Goal: Information Seeking & Learning: Find contact information

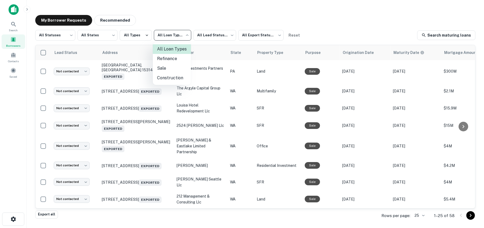
click at [174, 38] on body "**********" at bounding box center [242, 114] width 484 height 228
click at [210, 36] on div at bounding box center [242, 114] width 484 height 228
click at [210, 36] on body "**********" at bounding box center [242, 114] width 484 height 228
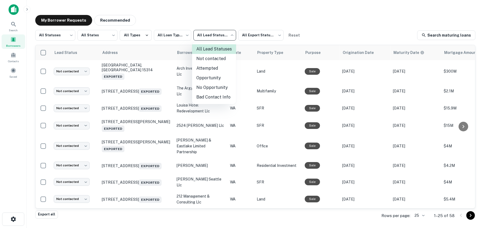
click at [213, 64] on li "Attempted" at bounding box center [214, 69] width 44 height 10
type input "*********"
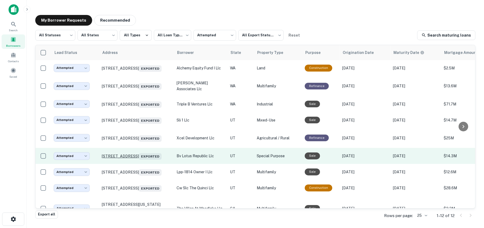
click at [117, 153] on p "44 E Broadway Salt Lake City, UT 84111 Exported" at bounding box center [136, 155] width 69 height 7
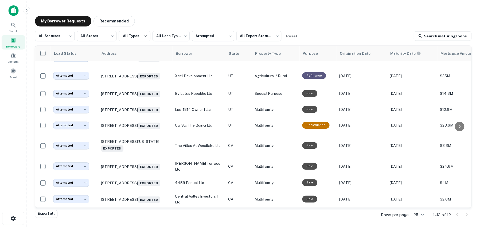
scroll to position [75, 0]
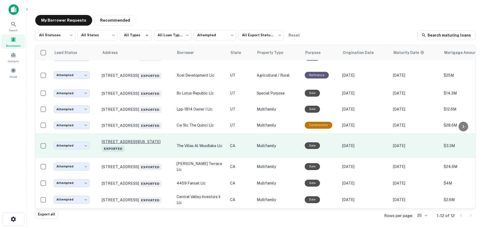
click at [131, 139] on p "4226 Utah St San Diego, CA 92104 Exported" at bounding box center [136, 145] width 69 height 12
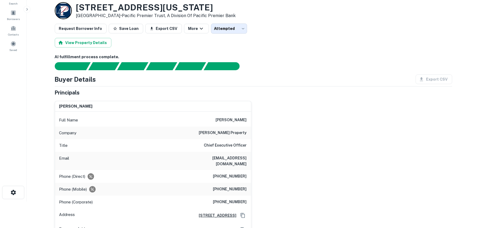
scroll to position [53, 0]
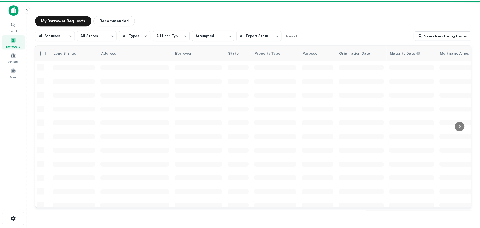
scroll to position [75, 0]
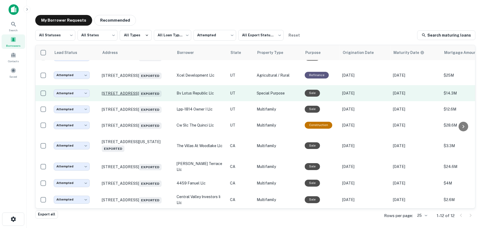
click at [145, 89] on p "44 E Broadway Salt Lake City, UT 84111 Exported" at bounding box center [136, 92] width 69 height 7
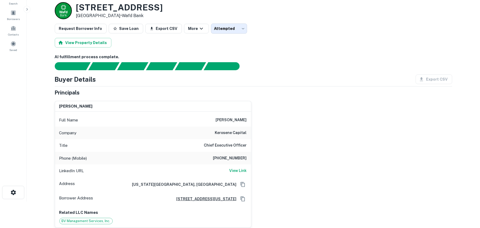
scroll to position [53, 0]
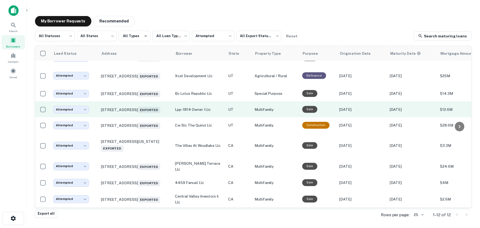
scroll to position [48, 0]
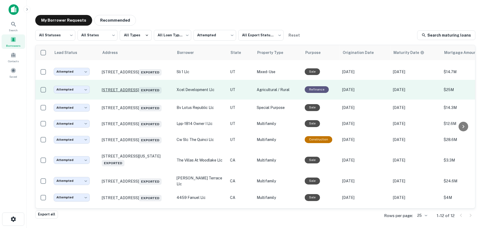
click at [106, 86] on p "3000 N 2200 W Salt Lake City, UT 84116 Exported" at bounding box center [136, 89] width 69 height 7
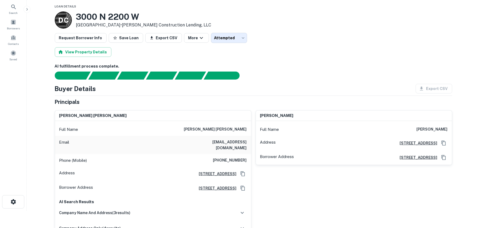
scroll to position [27, 0]
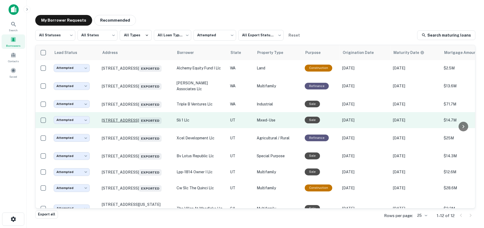
click at [124, 119] on p "1950 N 2200 W Salt Lake City, UT 84116 Exported" at bounding box center [136, 119] width 69 height 7
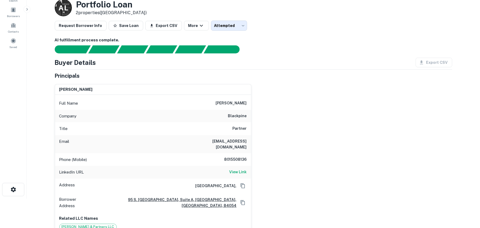
scroll to position [107, 0]
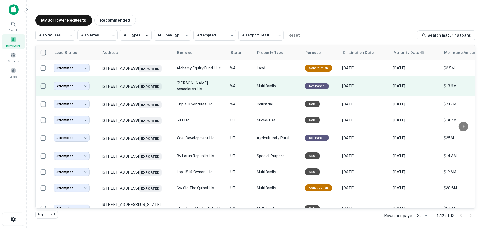
click at [121, 82] on p "1102 8th Ave Seattle, WA 98101 Exported" at bounding box center [136, 85] width 69 height 7
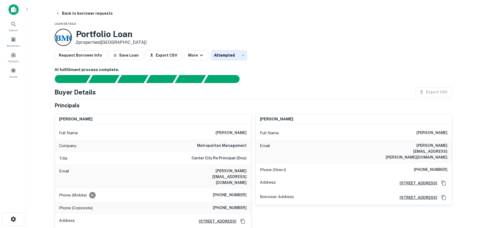
drag, startPoint x: 245, startPoint y: 132, endPoint x: 210, endPoint y: 132, distance: 35.8
click at [210, 132] on div "Full Name jeanne sommerville" at bounding box center [153, 133] width 196 height 13
drag, startPoint x: 212, startPoint y: 132, endPoint x: 247, endPoint y: 134, distance: 34.5
click at [247, 134] on h6 "jeanne sommerville" at bounding box center [231, 133] width 31 height 6
copy h6 "jeanne sommerville"
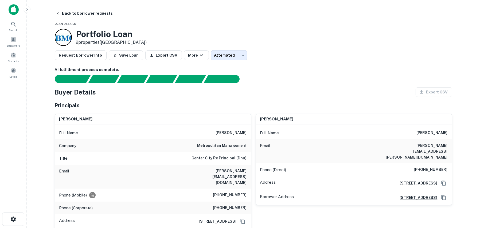
click at [233, 137] on div "Full Name jeanne sommerville" at bounding box center [153, 133] width 196 height 13
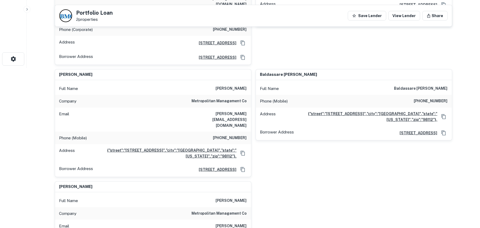
scroll to position [267, 0]
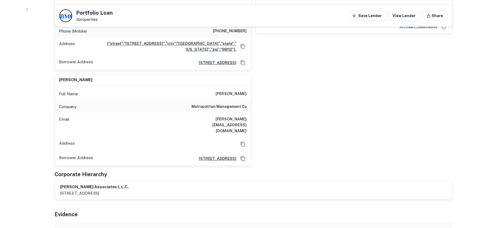
drag, startPoint x: 214, startPoint y: 68, endPoint x: 246, endPoint y: 68, distance: 32.3
click at [246, 91] on h6 "blake sommerville" at bounding box center [231, 94] width 31 height 6
copy h6 "blake sommerville"
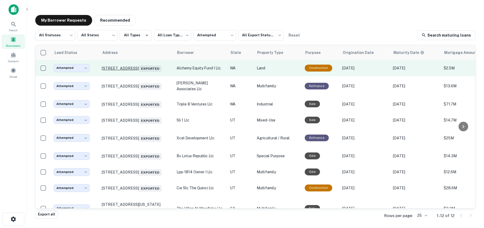
click at [119, 65] on p "2006 19th Ave S Seattle, WA 98144 Exported" at bounding box center [136, 67] width 69 height 7
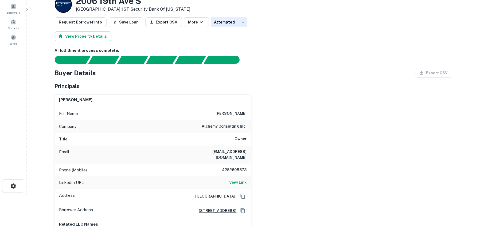
scroll to position [80, 0]
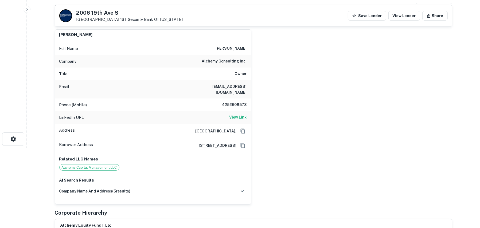
click at [237, 114] on h6 "View Link" at bounding box center [237, 117] width 17 height 6
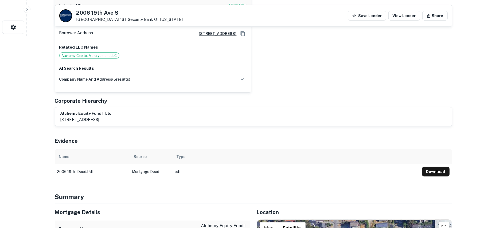
scroll to position [240, 0]
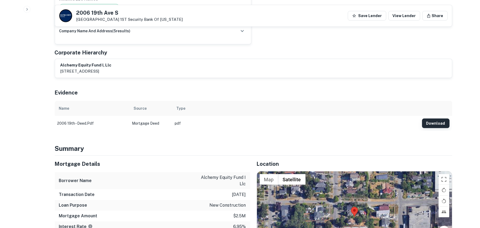
click at [430, 119] on button "Download" at bounding box center [436, 124] width 28 height 10
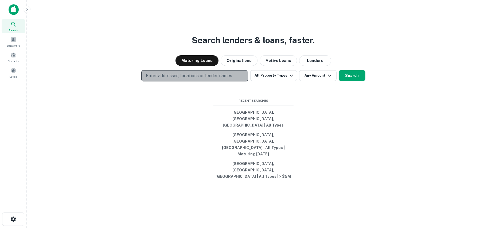
click at [177, 79] on p "Enter addresses, locations or lender names" at bounding box center [189, 76] width 86 height 6
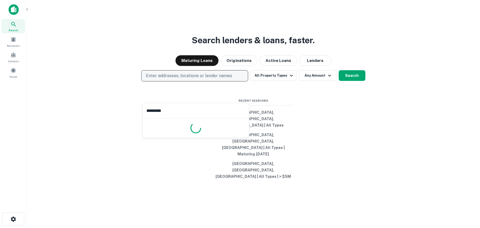
type input "**********"
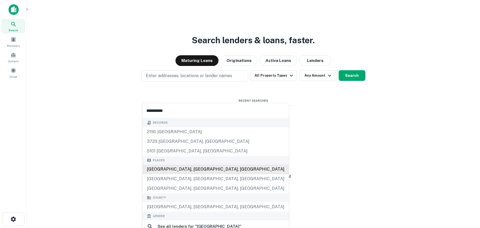
click at [166, 167] on div "Records 2190 sacramento 3729 sacramento, il 5101 sacramento, il Places Sacramen…" at bounding box center [216, 231] width 146 height 227
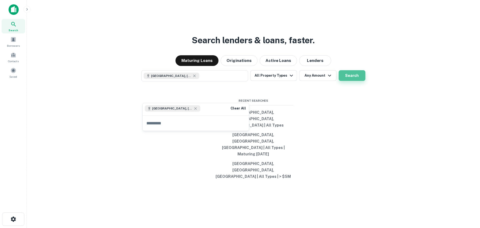
click at [357, 81] on button "Search" at bounding box center [352, 75] width 27 height 11
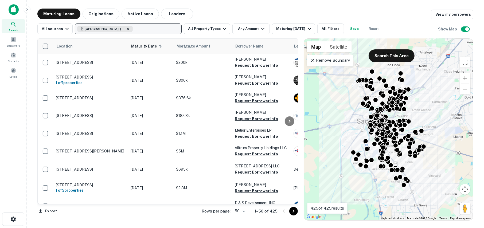
click at [126, 29] on icon "button" at bounding box center [128, 29] width 4 height 4
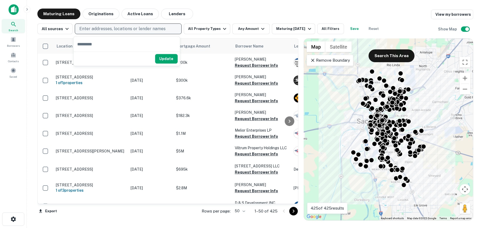
click at [10, 6] on img at bounding box center [14, 9] width 10 height 11
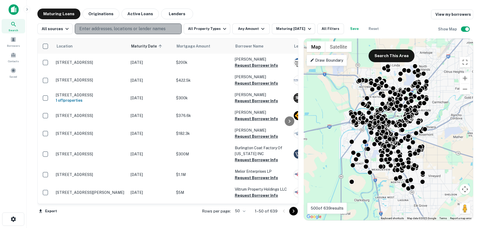
click at [102, 28] on p "Enter addresses, locations or lender names" at bounding box center [122, 29] width 86 height 6
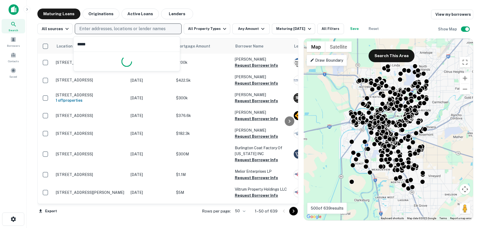
type input "******"
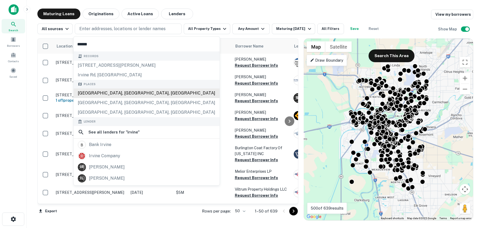
click at [84, 92] on div "Irvine, CA, USA" at bounding box center [147, 93] width 146 height 10
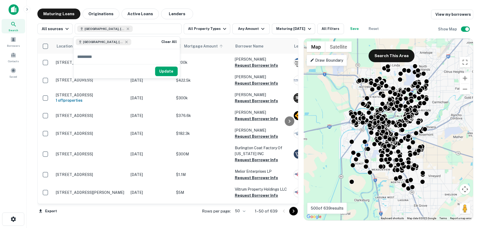
drag, startPoint x: 165, startPoint y: 70, endPoint x: 178, endPoint y: 49, distance: 24.2
click at [165, 70] on button "Update" at bounding box center [166, 72] width 23 height 10
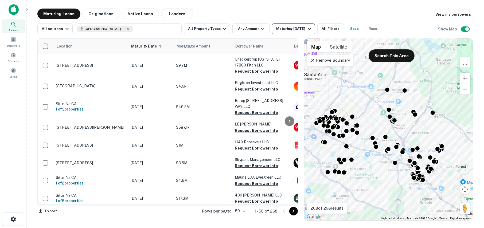
click at [296, 26] on div "Maturing In 1 Year" at bounding box center [294, 29] width 36 height 6
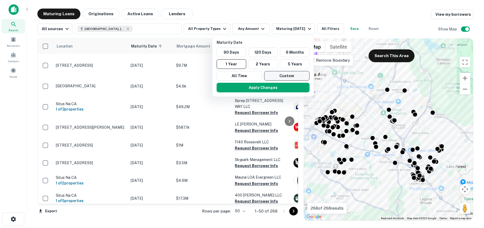
click at [278, 76] on button "Custom" at bounding box center [286, 76] width 45 height 10
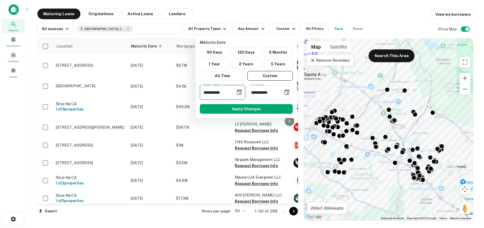
click at [228, 91] on input "**********" at bounding box center [216, 92] width 32 height 15
drag, startPoint x: 225, startPoint y: 91, endPoint x: 189, endPoint y: 92, distance: 36.6
click at [189, 92] on div "**********" at bounding box center [242, 114] width 484 height 228
click at [204, 91] on input "**********" at bounding box center [216, 92] width 32 height 15
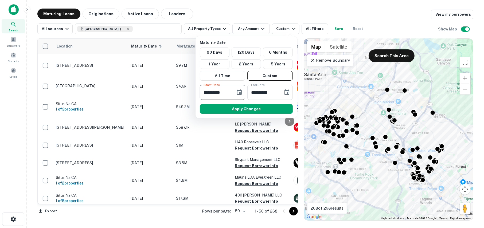
click at [203, 91] on input "**********" at bounding box center [216, 92] width 32 height 15
type input "**********"
click at [252, 111] on button "Apply Changes" at bounding box center [246, 109] width 93 height 10
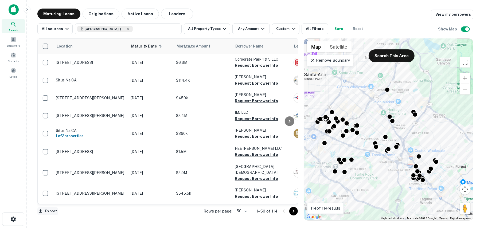
click at [51, 210] on button "Export" at bounding box center [47, 211] width 21 height 8
click at [62, 215] on li "Export as Excel (.xlsx)" at bounding box center [67, 217] width 60 height 10
click at [251, 32] on button "Any Amount" at bounding box center [250, 29] width 37 height 11
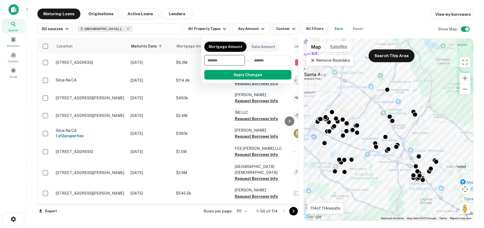
click at [226, 59] on input "number" at bounding box center [222, 60] width 37 height 11
type input "*******"
click at [247, 77] on button "Apply Changes" at bounding box center [258, 75] width 68 height 10
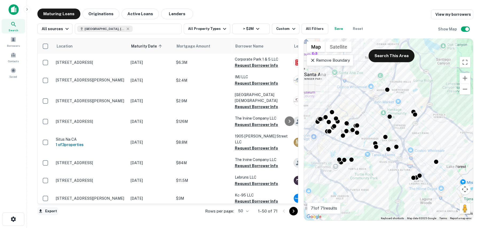
click at [50, 212] on button "Export" at bounding box center [47, 211] width 21 height 8
click at [58, 215] on li "Export as Excel (.xlsx)" at bounding box center [67, 217] width 60 height 10
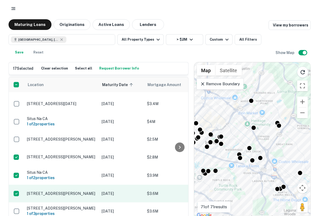
scroll to position [824, 0]
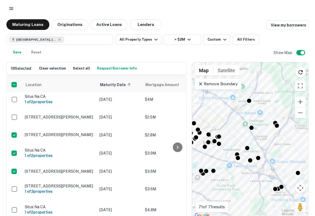
click at [121, 68] on button "Request Borrower Info" at bounding box center [117, 68] width 42 height 8
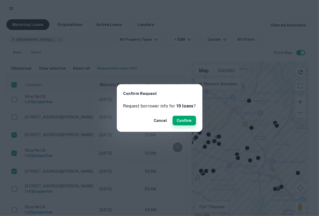
click at [187, 119] on button "Confirm" at bounding box center [185, 121] width 24 height 10
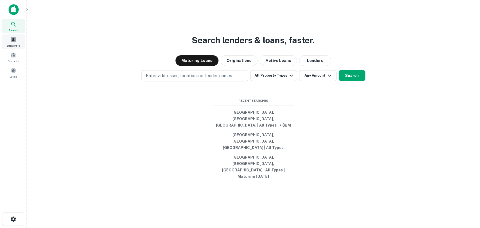
click at [13, 42] on div "Borrowers" at bounding box center [14, 41] width 24 height 14
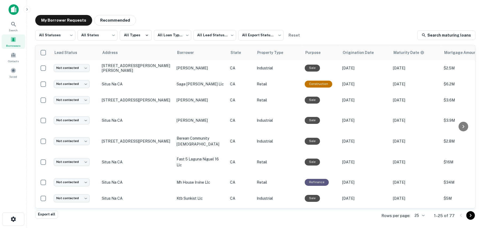
click at [87, 12] on div "**********" at bounding box center [255, 113] width 449 height 205
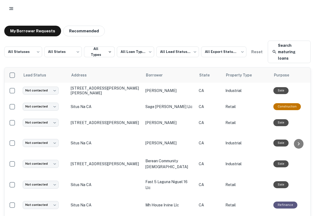
click at [85, 60] on div "**********" at bounding box center [157, 126] width 307 height 170
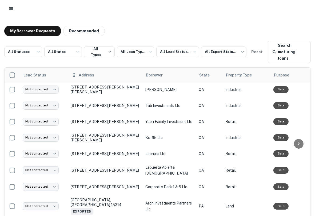
scroll to position [240, 0]
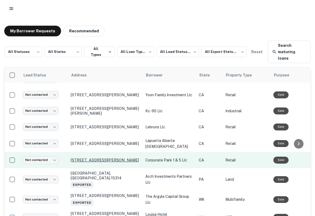
click at [79, 158] on p "[STREET_ADDRESS][PERSON_NAME]" at bounding box center [105, 160] width 69 height 5
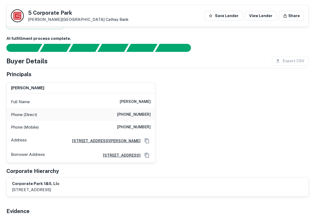
scroll to position [11, 0]
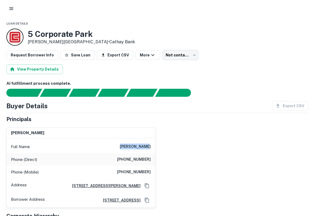
drag, startPoint x: 150, startPoint y: 147, endPoint x: 131, endPoint y: 146, distance: 19.0
click at [131, 146] on h6 "[PERSON_NAME]" at bounding box center [135, 146] width 31 height 6
copy h6 "[PERSON_NAME]"
click at [176, 146] on div "[PERSON_NAME] Full Name [PERSON_NAME] (Direct) [PHONE_NUMBER] Phone (Mobile) [P…" at bounding box center [155, 165] width 307 height 84
drag, startPoint x: 151, startPoint y: 146, endPoint x: 131, endPoint y: 147, distance: 20.0
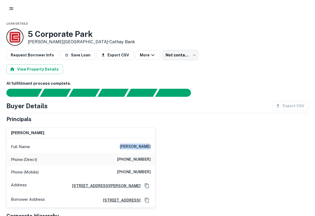
click at [131, 147] on h6 "[PERSON_NAME]" at bounding box center [135, 146] width 31 height 6
copy h6 "[PERSON_NAME]"
click at [39, 121] on div "Principals" at bounding box center [157, 119] width 303 height 8
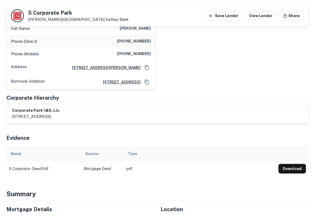
scroll to position [126, 0]
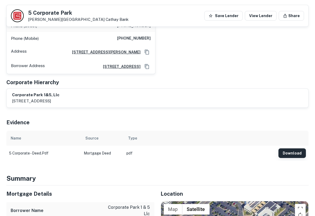
click at [295, 154] on button "Download" at bounding box center [293, 153] width 28 height 10
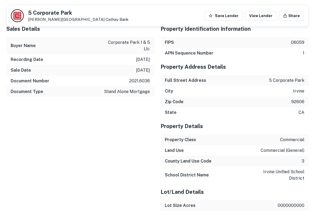
scroll to position [599, 0]
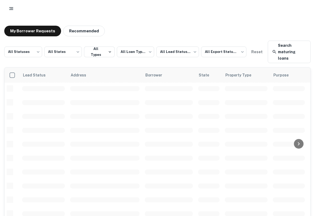
scroll to position [214, 0]
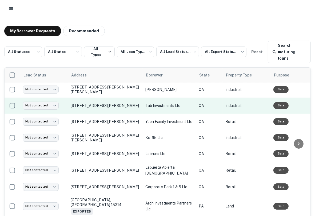
click at [5, 99] on td at bounding box center [12, 105] width 15 height 16
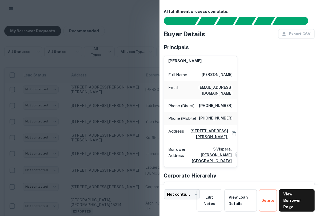
click at [138, 29] on div at bounding box center [159, 108] width 319 height 216
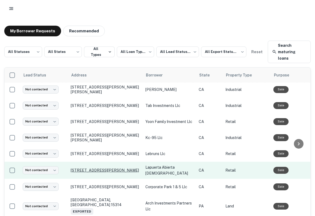
click at [86, 168] on p "[STREET_ADDRESS][PERSON_NAME]" at bounding box center [105, 170] width 69 height 5
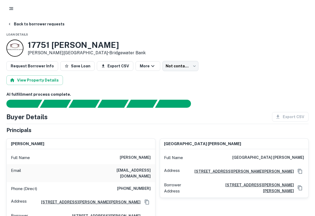
click at [36, 135] on div "[PERSON_NAME] Full Name [PERSON_NAME] Email [EMAIL_ADDRESS][DOMAIN_NAME] Phone …" at bounding box center [79, 212] width 154 height 156
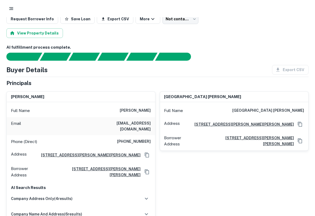
scroll to position [35, 0]
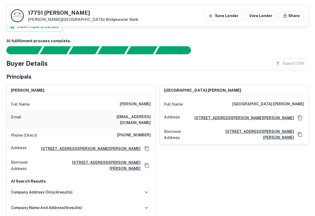
drag, startPoint x: 150, startPoint y: 102, endPoint x: 122, endPoint y: 103, distance: 28.3
click at [122, 103] on h6 "[PERSON_NAME]" at bounding box center [135, 104] width 31 height 6
copy h6 "[PERSON_NAME]"
click at [39, 82] on div "[PERSON_NAME] Full Name [PERSON_NAME] Email [EMAIL_ADDRESS][DOMAIN_NAME] Phone …" at bounding box center [79, 159] width 154 height 156
drag, startPoint x: 43, startPoint y: 89, endPoint x: 11, endPoint y: 89, distance: 31.8
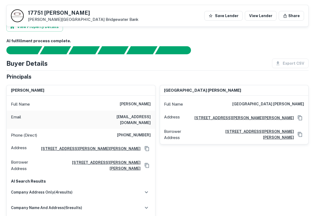
click at [11, 89] on div "[PERSON_NAME]" at bounding box center [81, 90] width 149 height 11
copy h6 "[PERSON_NAME]"
click at [103, 68] on div "Buyer Details Export CSV" at bounding box center [157, 63] width 303 height 10
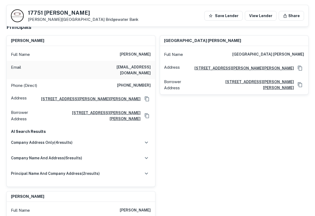
scroll to position [89, 0]
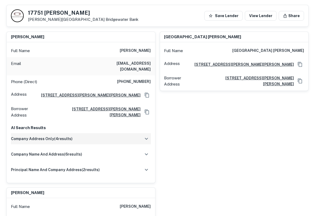
click at [143, 135] on icon "button" at bounding box center [146, 138] width 6 height 6
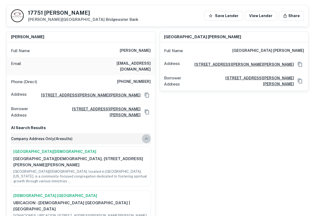
click at [143, 135] on icon "button" at bounding box center [146, 138] width 6 height 6
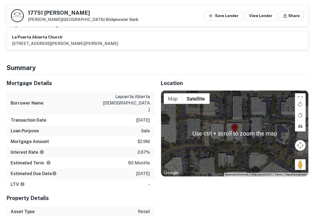
scroll to position [249, 0]
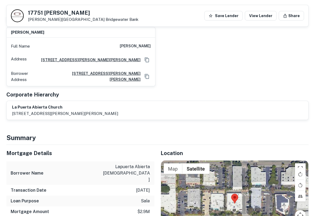
drag, startPoint x: 92, startPoint y: 79, endPoint x: 96, endPoint y: 79, distance: 4.3
click at [92, 91] on div "Corporate Hierarchy" at bounding box center [157, 95] width 303 height 8
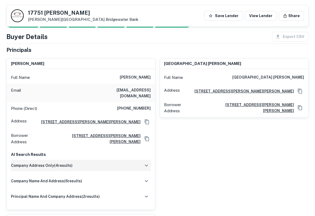
scroll to position [35, 0]
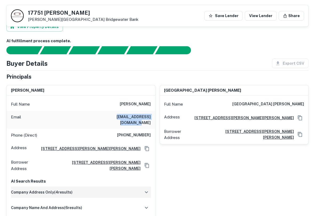
drag, startPoint x: 150, startPoint y: 116, endPoint x: 102, endPoint y: 115, distance: 47.6
click at [102, 115] on div "Email [EMAIL_ADDRESS][DOMAIN_NAME]" at bounding box center [81, 120] width 149 height 18
copy h6 "[EMAIL_ADDRESS][DOMAIN_NAME]"
click at [27, 101] on p "Full Name" at bounding box center [20, 104] width 19 height 6
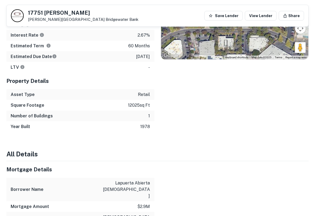
scroll to position [249, 0]
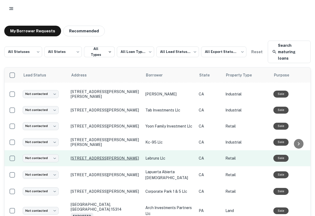
scroll to position [240, 0]
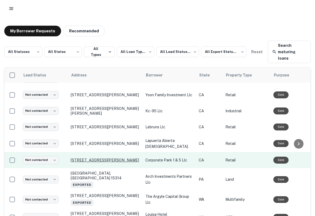
click at [86, 158] on p "[STREET_ADDRESS][PERSON_NAME]" at bounding box center [105, 160] width 69 height 5
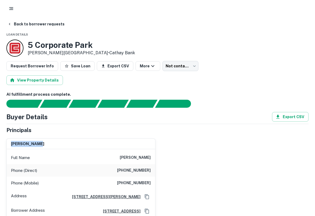
drag, startPoint x: 34, startPoint y: 141, endPoint x: 10, endPoint y: 141, distance: 23.8
click at [10, 141] on div "[PERSON_NAME]" at bounding box center [81, 144] width 149 height 11
copy h6 "[PERSON_NAME]"
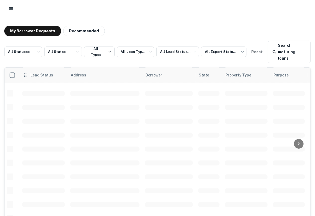
scroll to position [214, 0]
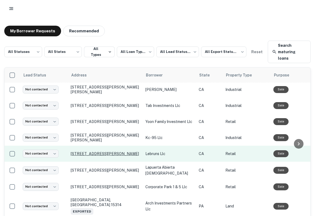
click at [93, 151] on p "[STREET_ADDRESS][PERSON_NAME]" at bounding box center [105, 153] width 69 height 5
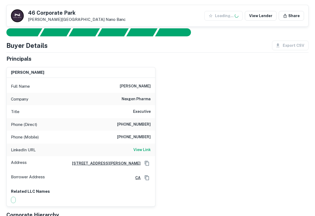
scroll to position [35, 0]
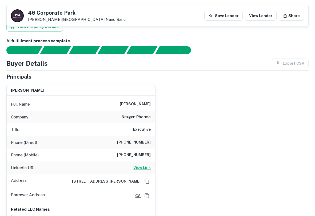
click at [139, 168] on h6 "View Link" at bounding box center [142, 168] width 17 height 6
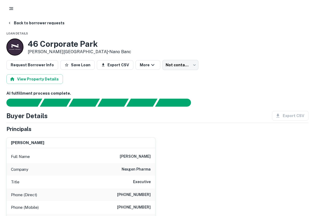
scroll to position [0, 0]
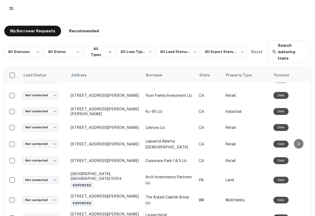
scroll to position [240, 0]
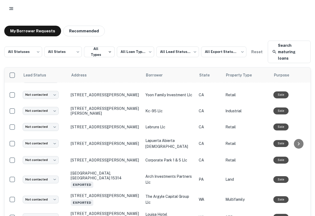
click at [113, 106] on p "[STREET_ADDRESS][PERSON_NAME][PERSON_NAME]" at bounding box center [105, 111] width 69 height 10
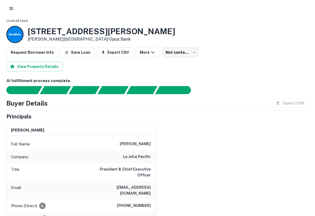
scroll to position [27, 0]
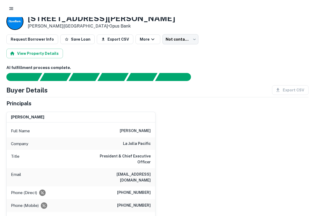
click at [7, 107] on div "[PERSON_NAME] Full Name [PERSON_NAME] Company la jolla pacific Title President …" at bounding box center [79, 180] width 154 height 146
drag, startPoint x: 150, startPoint y: 168, endPoint x: 120, endPoint y: 170, distance: 30.0
click at [120, 170] on div "Email [EMAIL_ADDRESS][DOMAIN_NAME]" at bounding box center [81, 177] width 149 height 18
copy h6 "[EMAIL_ADDRESS][DOMAIN_NAME]"
click at [14, 112] on div "[PERSON_NAME]" at bounding box center [81, 117] width 149 height 11
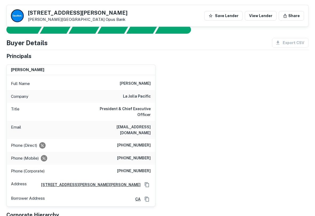
scroll to position [0, 0]
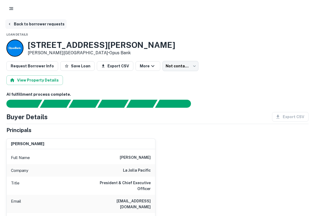
click at [10, 25] on icon "button" at bounding box center [9, 24] width 1 height 2
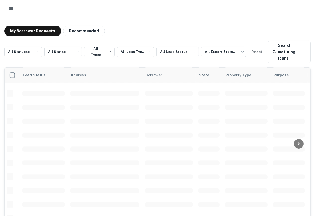
scroll to position [214, 0]
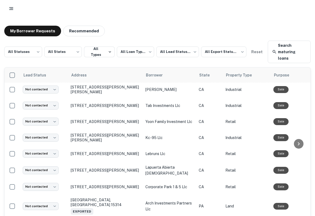
click at [2, 107] on div "**********" at bounding box center [157, 118] width 315 height 194
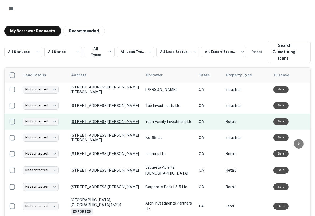
click at [92, 119] on p "[STREET_ADDRESS][PERSON_NAME]" at bounding box center [105, 121] width 69 height 5
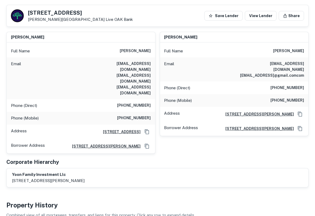
scroll to position [89, 0]
drag, startPoint x: 106, startPoint y: 75, endPoint x: 150, endPoint y: 76, distance: 43.8
click at [150, 76] on h6 "[EMAIL_ADDRESS][DOMAIN_NAME] [EMAIL_ADDRESS][DOMAIN_NAME] [EMAIL_ADDRESS][DOMAI…" at bounding box center [119, 77] width 64 height 35
copy h6 "[EMAIL_ADDRESS][DOMAIN_NAME]"
